Goal: Feedback & Contribution: Leave review/rating

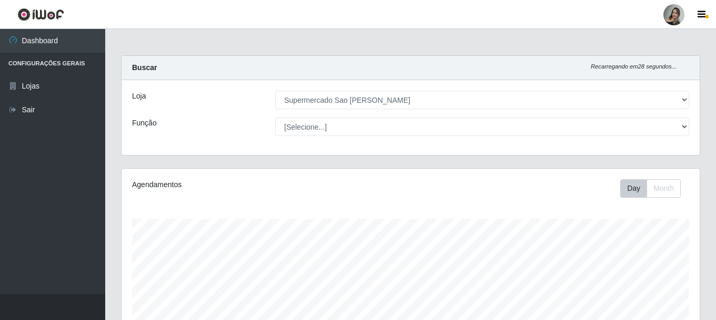
select select "383"
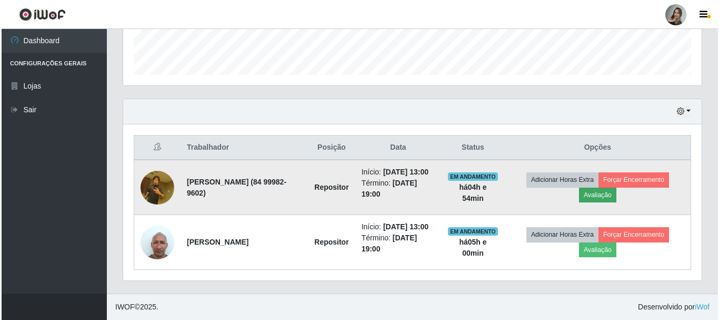
scroll to position [218, 579]
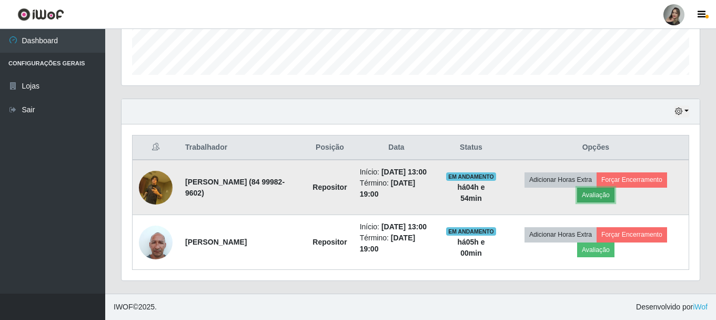
click at [605, 187] on button "Avaliação" at bounding box center [596, 194] width 37 height 15
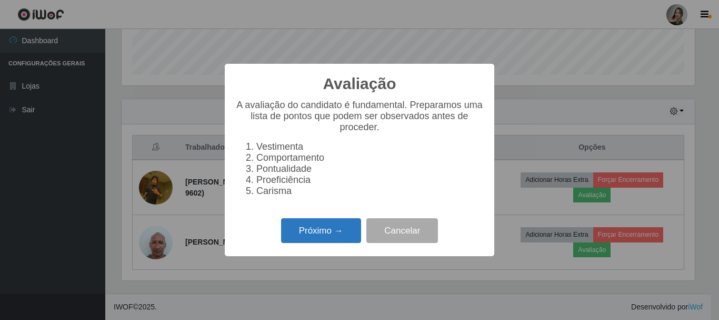
click at [350, 240] on button "Próximo →" at bounding box center [321, 230] width 80 height 25
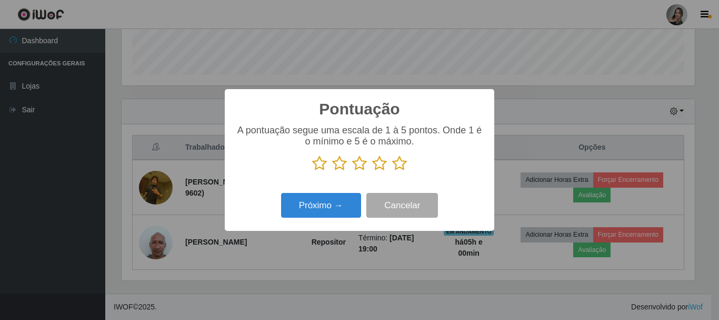
scroll to position [526226, 525872]
click at [340, 168] on icon at bounding box center [339, 163] width 15 height 16
click at [332, 171] on input "radio" at bounding box center [332, 171] width 0 height 0
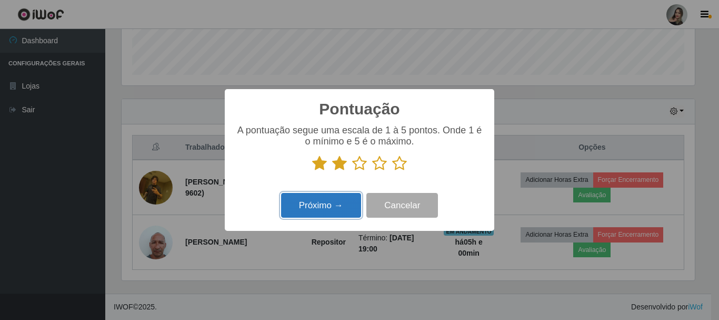
click at [337, 210] on button "Próximo →" at bounding box center [321, 205] width 80 height 25
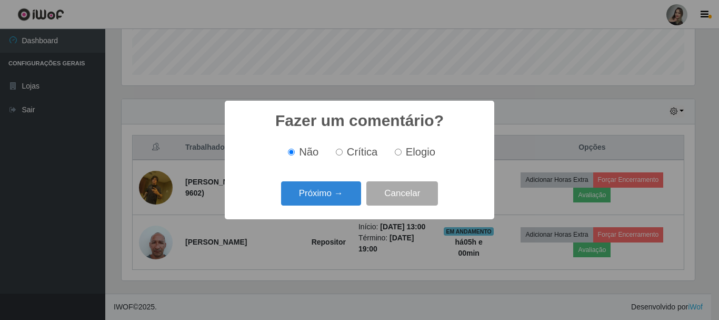
click at [337, 207] on div "Próximo → Cancelar" at bounding box center [359, 193] width 248 height 30
click at [338, 203] on button "Próximo →" at bounding box center [321, 193] width 80 height 25
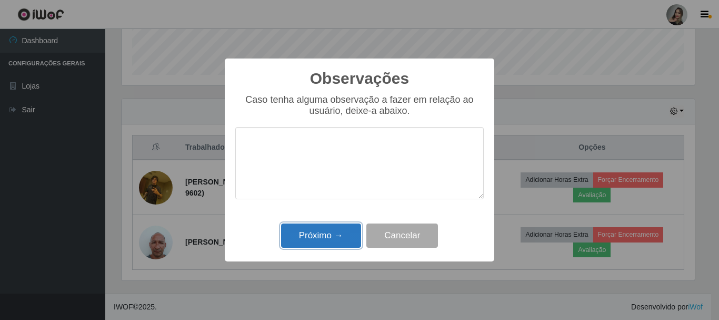
click at [338, 231] on button "Próximo →" at bounding box center [321, 235] width 80 height 25
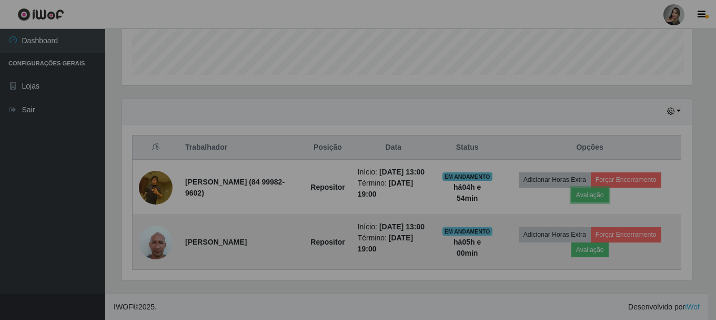
scroll to position [218, 579]
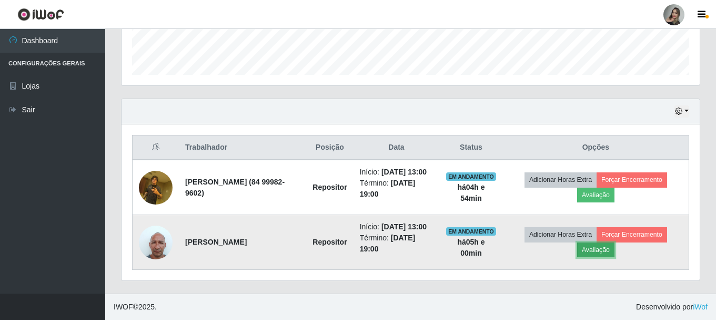
click at [600, 245] on button "Avaliação" at bounding box center [596, 249] width 37 height 15
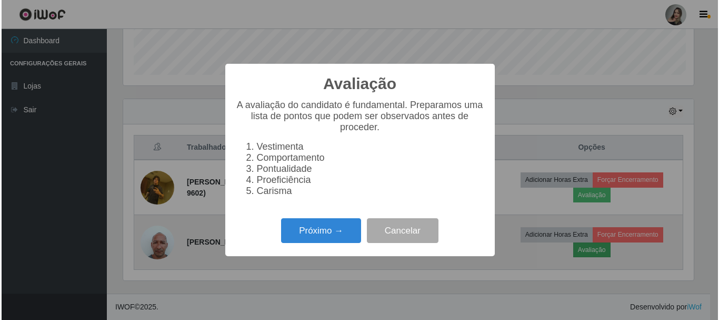
scroll to position [218, 573]
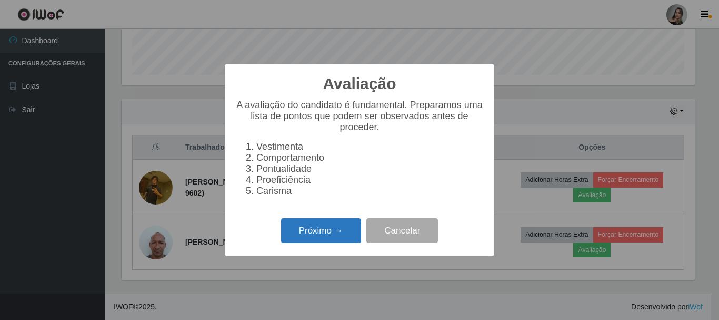
click at [320, 239] on button "Próximo →" at bounding box center [321, 230] width 80 height 25
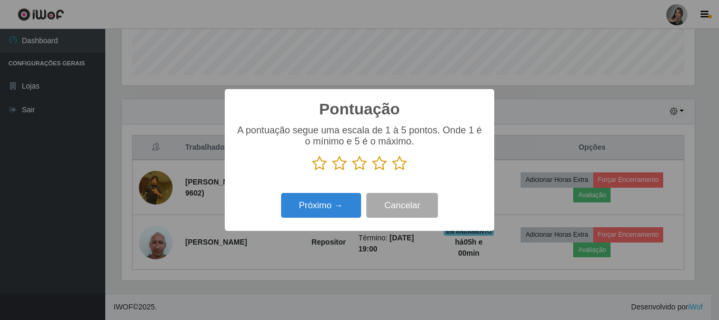
scroll to position [526226, 525872]
click at [336, 165] on icon at bounding box center [339, 163] width 15 height 16
click at [332, 171] on input "radio" at bounding box center [332, 171] width 0 height 0
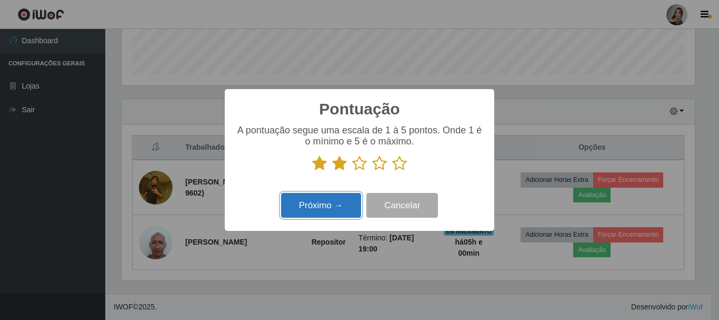
click at [345, 207] on button "Próximo →" at bounding box center [321, 205] width 80 height 25
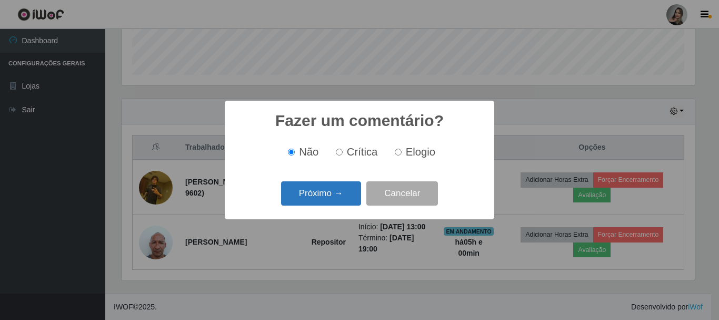
click at [345, 201] on button "Próximo →" at bounding box center [321, 193] width 80 height 25
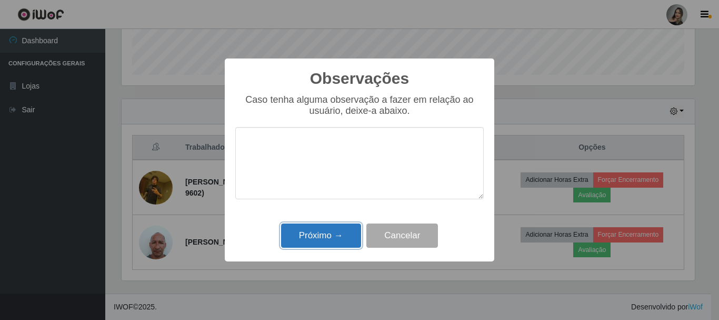
click at [345, 237] on button "Próximo →" at bounding box center [321, 235] width 80 height 25
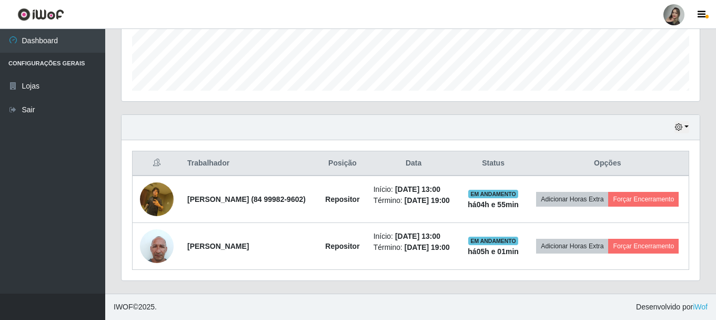
scroll to position [302, 0]
